Goal: Find specific page/section

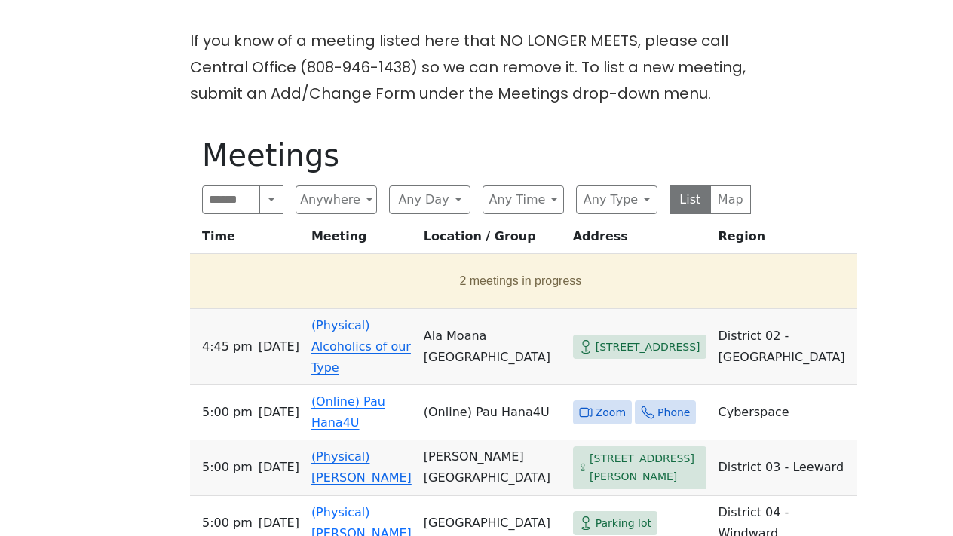
scroll to position [447, 0]
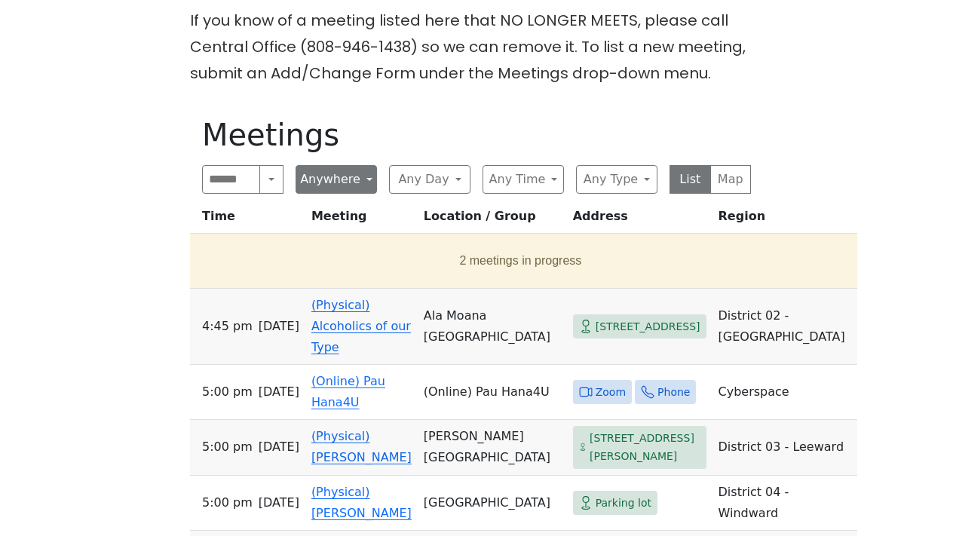
click at [363, 165] on button "Anywhere" at bounding box center [336, 179] width 81 height 29
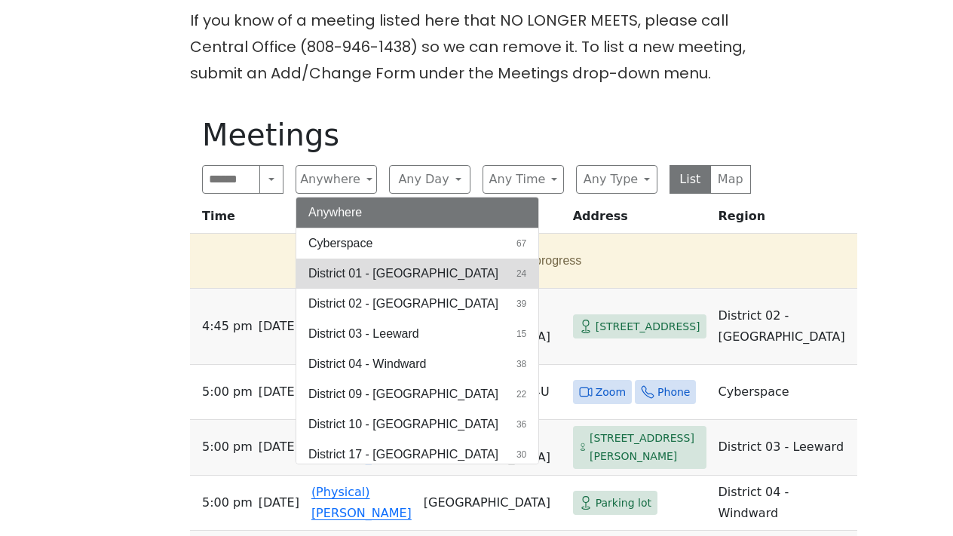
click at [373, 265] on span "District 01 - [GEOGRAPHIC_DATA]" at bounding box center [403, 274] width 190 height 18
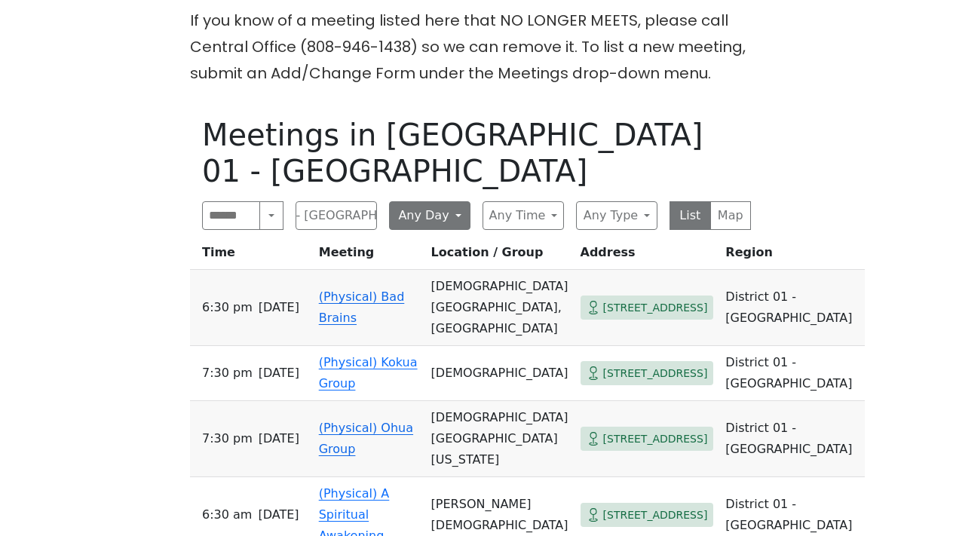
click at [463, 201] on button "Any Day" at bounding box center [429, 215] width 81 height 29
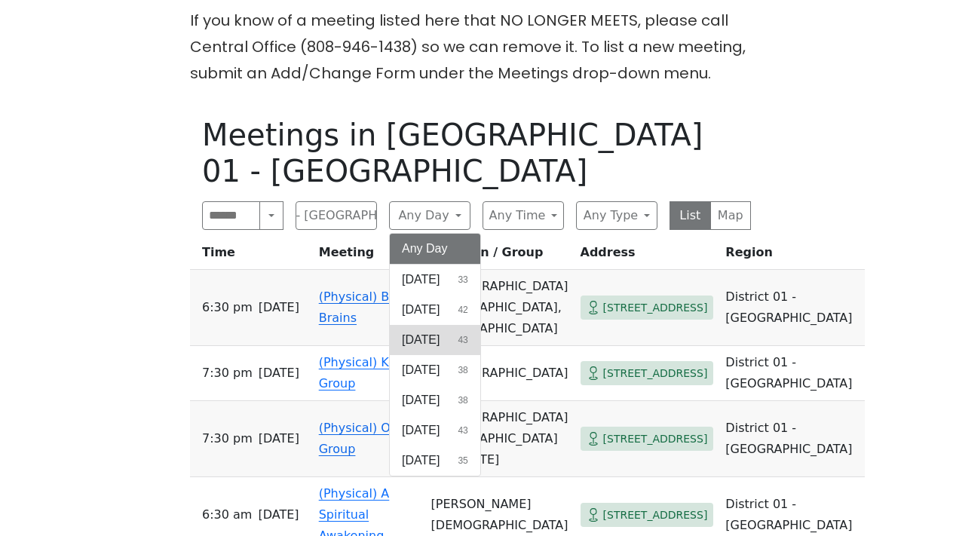
click at [440, 331] on span "[DATE]" at bounding box center [421, 340] width 38 height 18
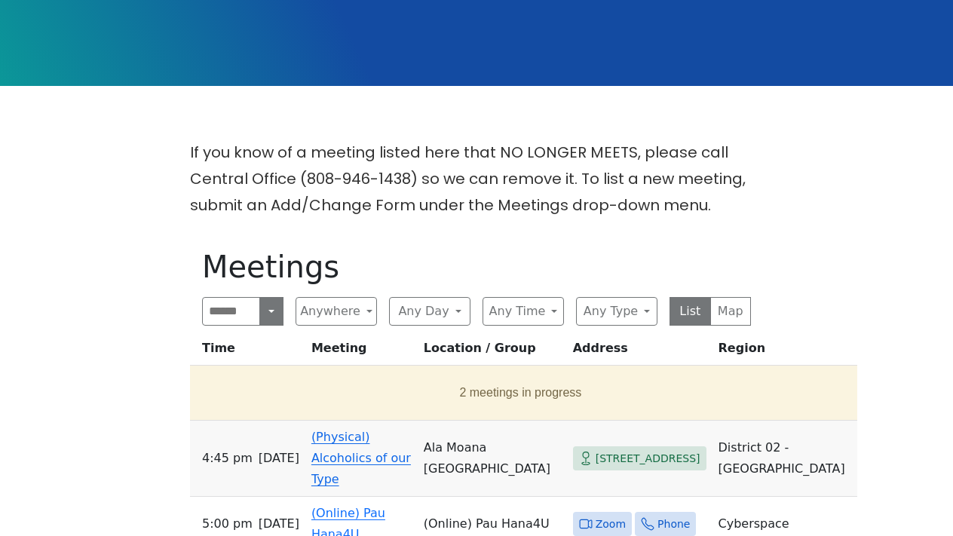
scroll to position [321, 0]
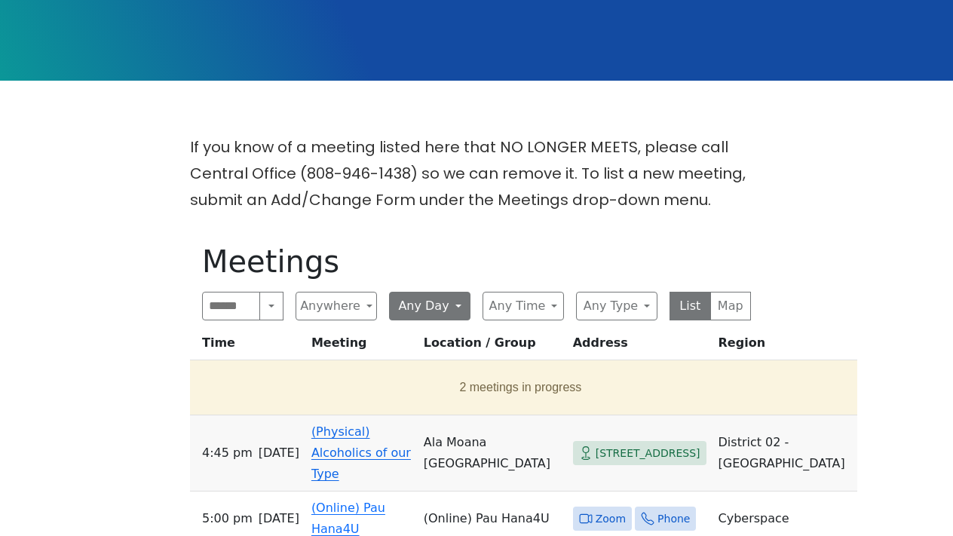
click at [447, 292] on button "Any Day" at bounding box center [429, 306] width 81 height 29
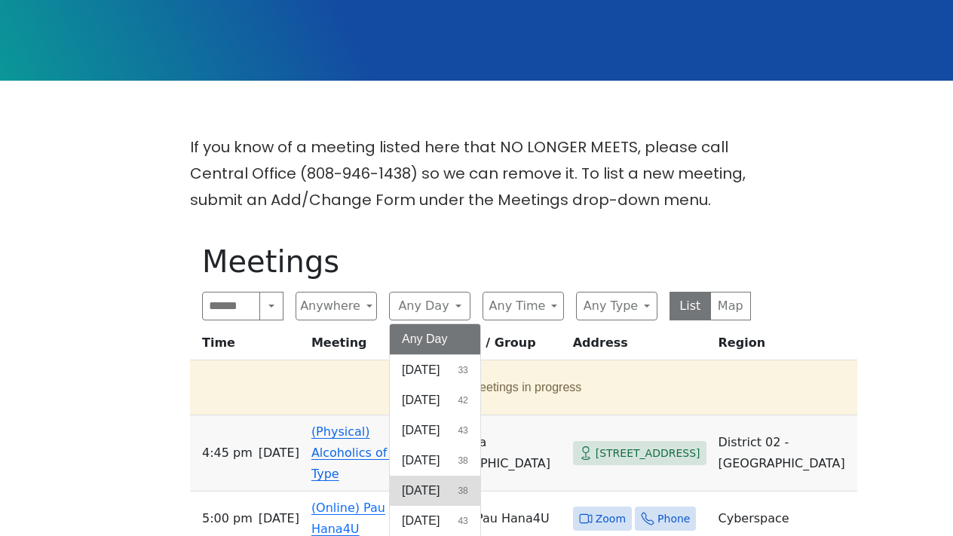
click at [438, 482] on span "[DATE]" at bounding box center [421, 491] width 38 height 18
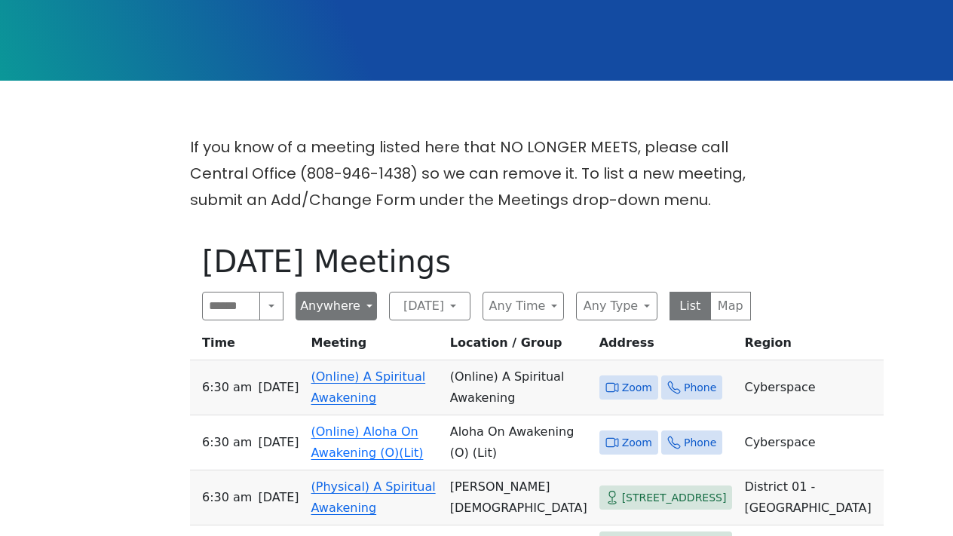
click at [338, 292] on button "Anywhere" at bounding box center [336, 306] width 81 height 29
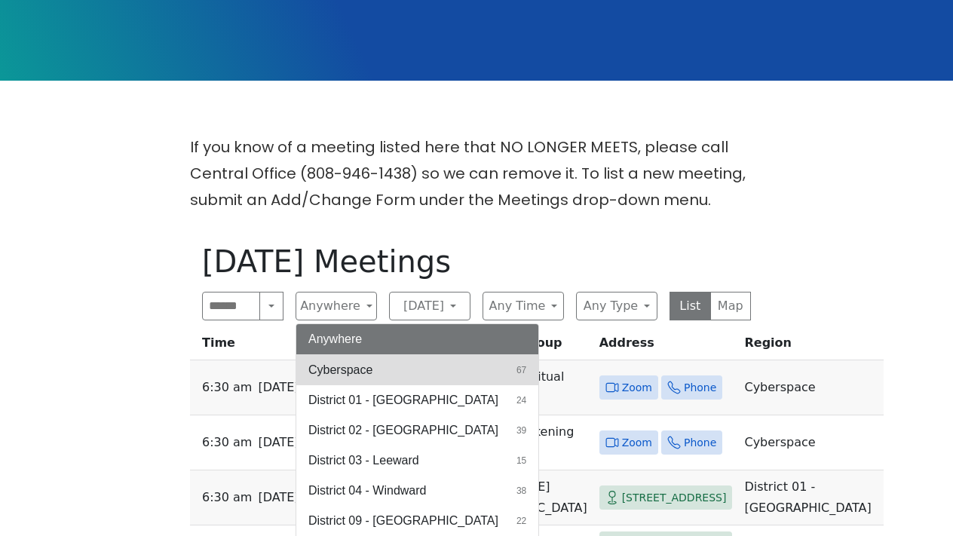
click at [351, 355] on button "Cyberspace 67" at bounding box center [417, 370] width 242 height 30
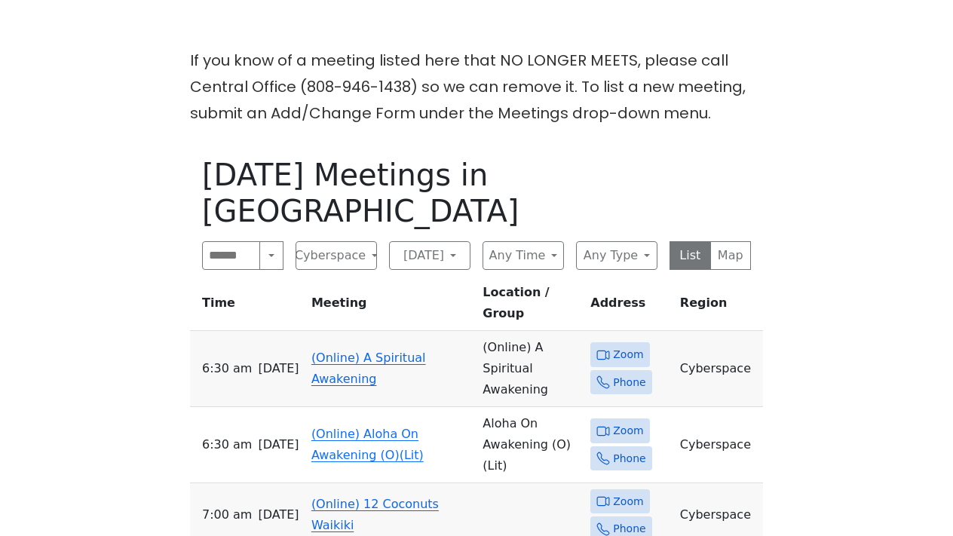
scroll to position [373, 0]
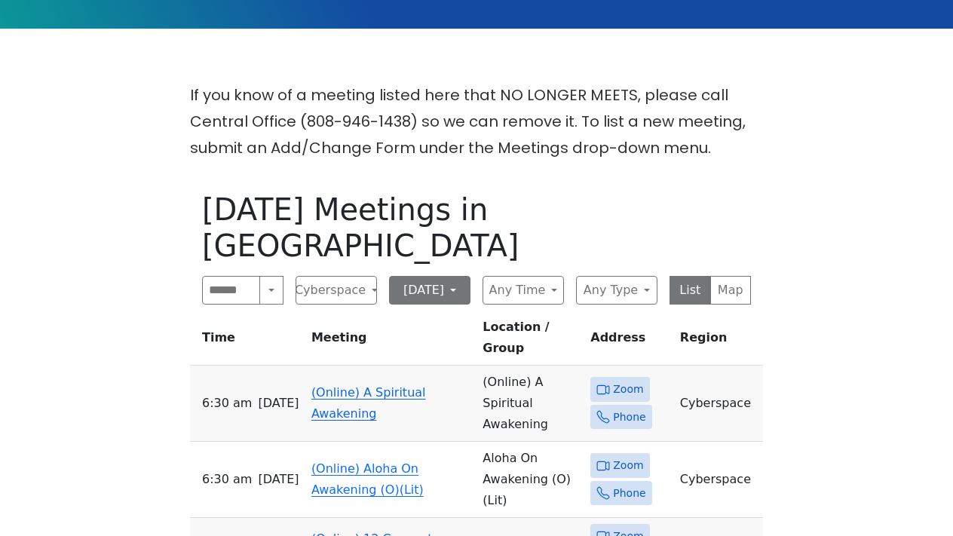
click at [442, 276] on button "[DATE]" at bounding box center [429, 290] width 81 height 29
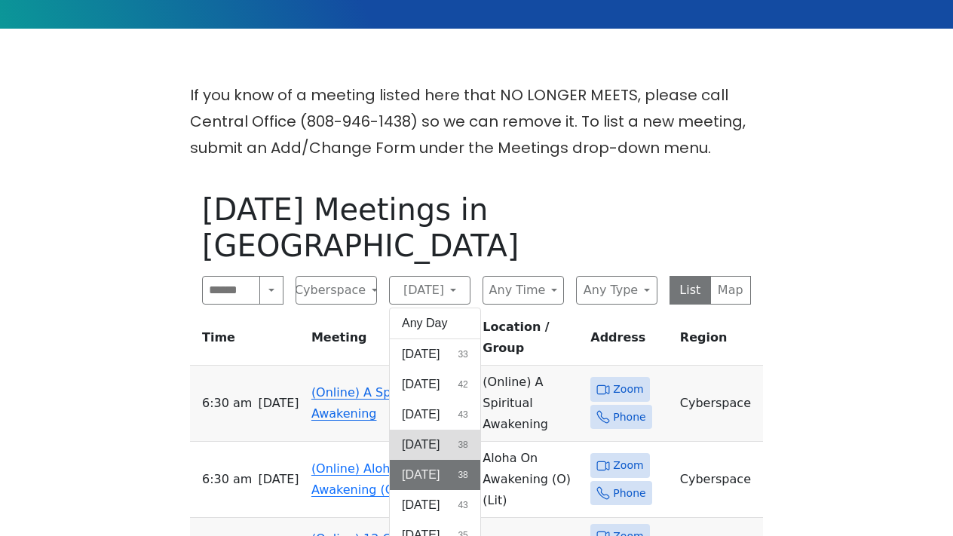
click at [440, 436] on span "[DATE]" at bounding box center [421, 445] width 38 height 18
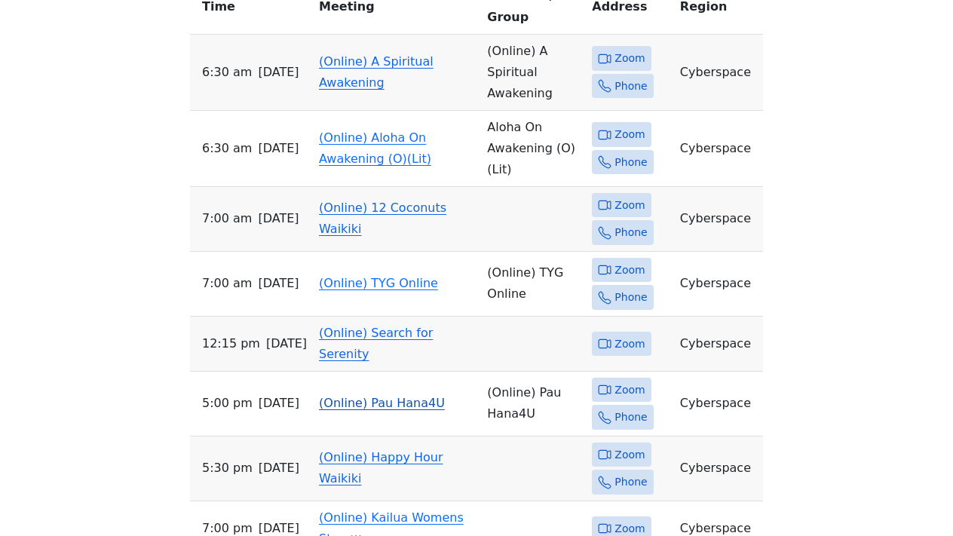
scroll to position [732, 0]
